Goal: Task Accomplishment & Management: Complete application form

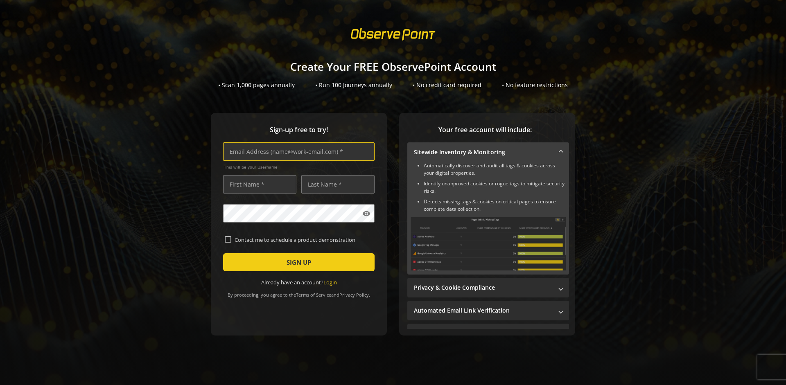
click at [297, 151] on input "text" at bounding box center [298, 151] width 151 height 18
type input "[EMAIL_ADDRESS][DOMAIN_NAME]"
click at [257, 184] on input "text" at bounding box center [259, 184] width 73 height 18
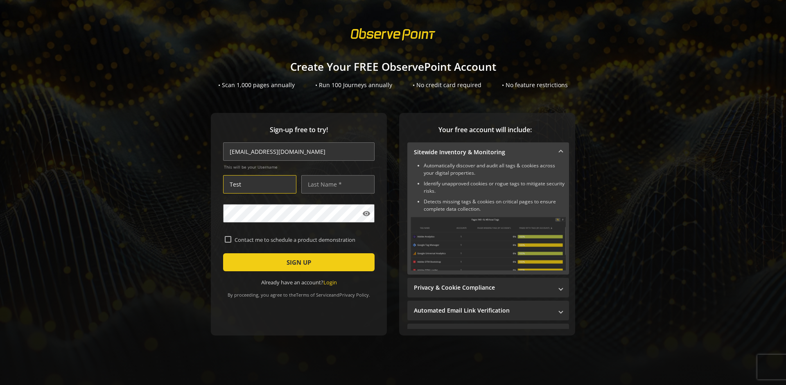
type input "Test"
click at [335, 184] on input "text" at bounding box center [337, 184] width 73 height 18
type input "Test"
click at [297, 262] on span "SIGN UP" at bounding box center [298, 262] width 25 height 15
